Goal: Check status: Check status

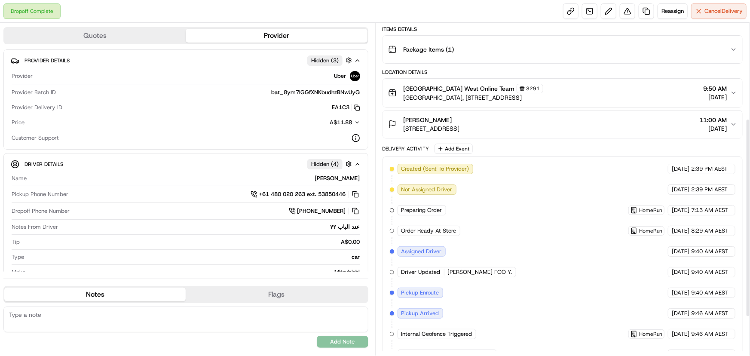
scroll to position [68, 0]
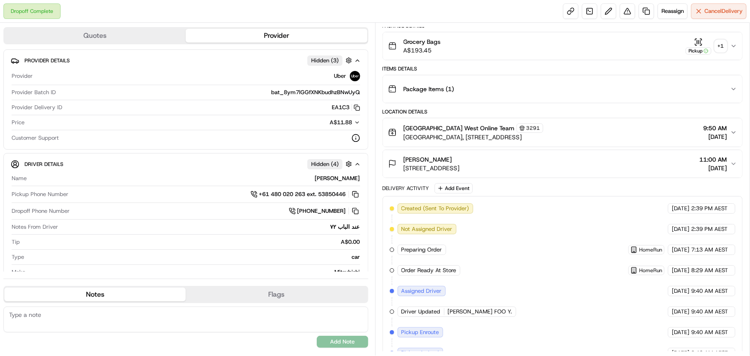
click at [722, 46] on div "+ 1" at bounding box center [721, 46] width 12 height 12
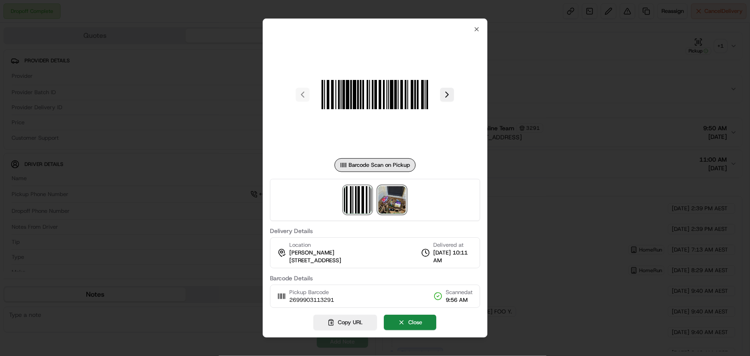
click at [402, 195] on img at bounding box center [393, 200] width 28 height 28
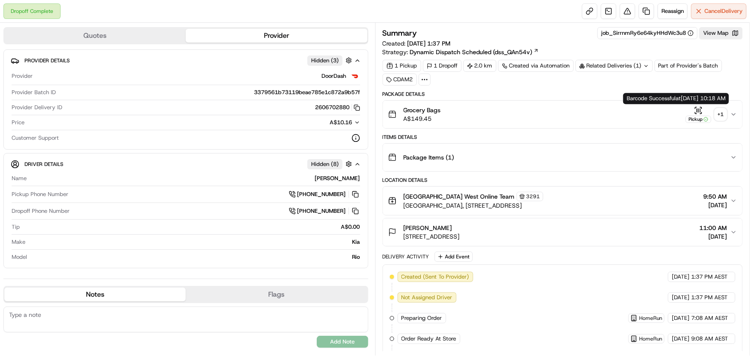
click at [718, 116] on div "+ 1" at bounding box center [721, 114] width 12 height 12
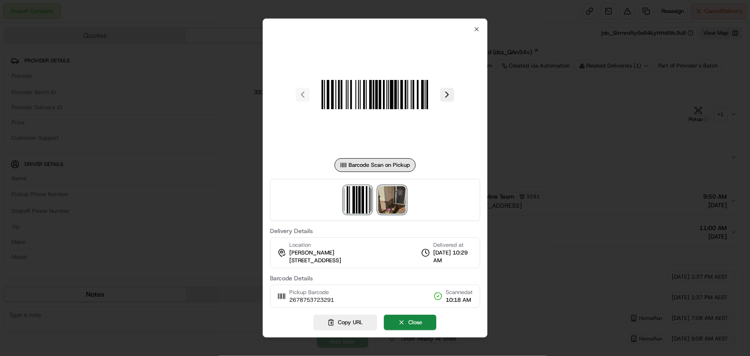
click at [405, 199] on img at bounding box center [393, 200] width 28 height 28
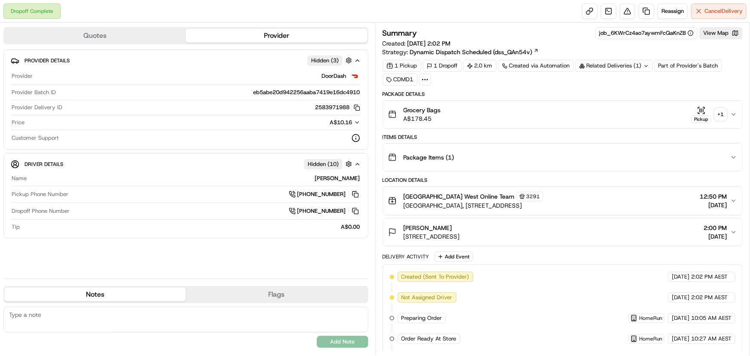
click at [721, 118] on div "+ 1" at bounding box center [721, 114] width 12 height 12
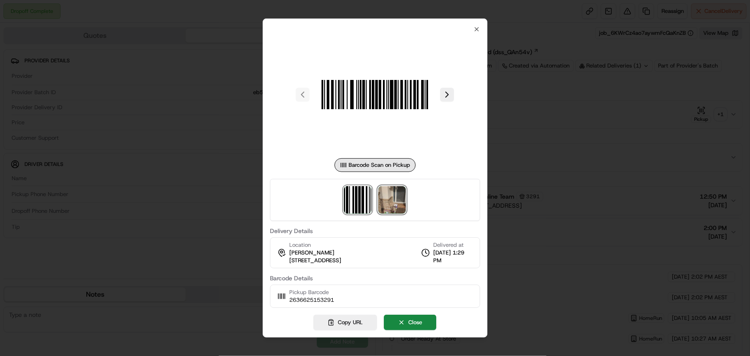
click at [395, 206] on img at bounding box center [393, 200] width 28 height 28
